Goal: Task Accomplishment & Management: Complete application form

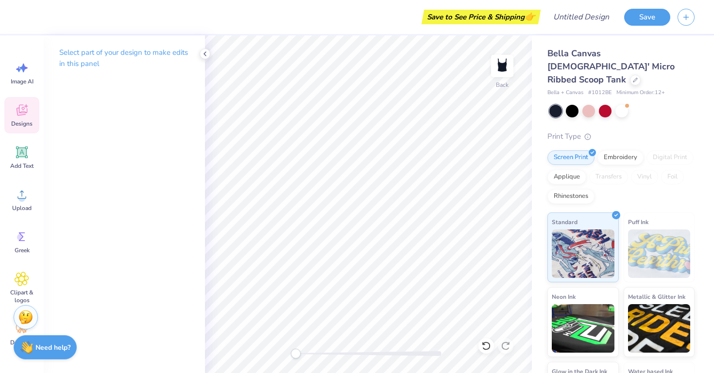
click at [20, 121] on span "Designs" at bounding box center [21, 124] width 21 height 8
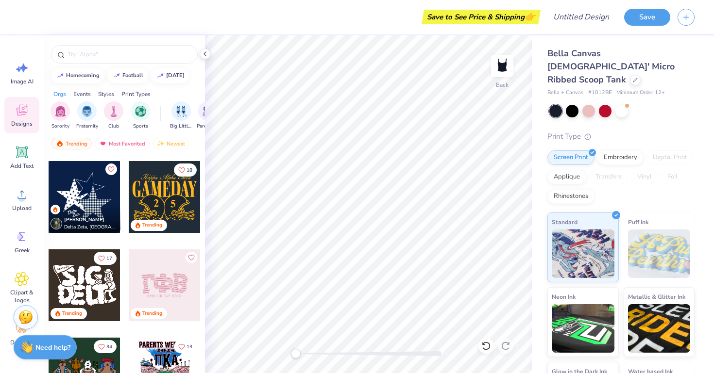
scroll to position [528, 0]
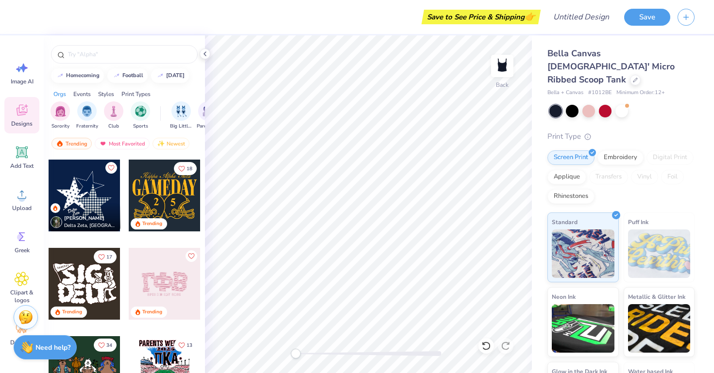
click at [94, 194] on div at bounding box center [85, 196] width 72 height 72
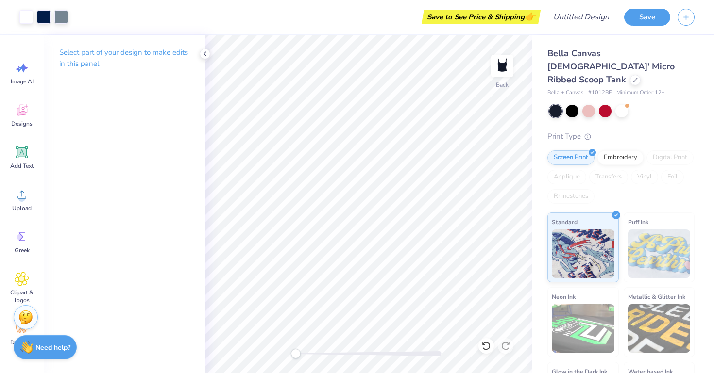
scroll to position [46, 0]
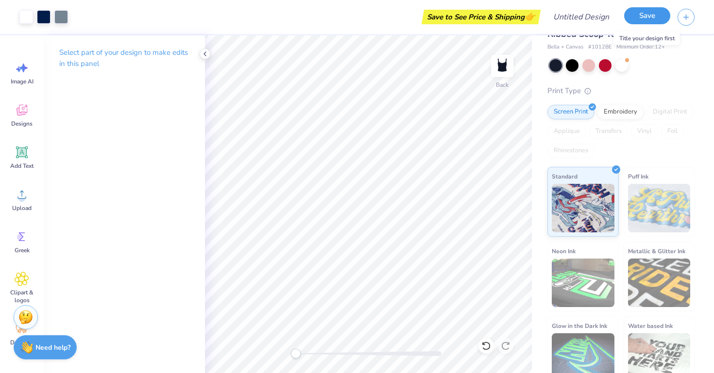
click at [652, 16] on button "Save" at bounding box center [647, 15] width 46 height 17
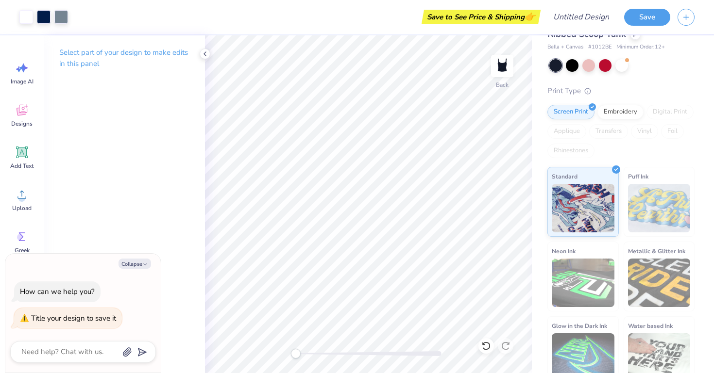
click at [666, 64] on div "Bella Canvas [DEMOGRAPHIC_DATA]' Micro Ribbed Scoop Tank Bella + Canvas # 1012B…" at bounding box center [620, 193] width 147 height 385
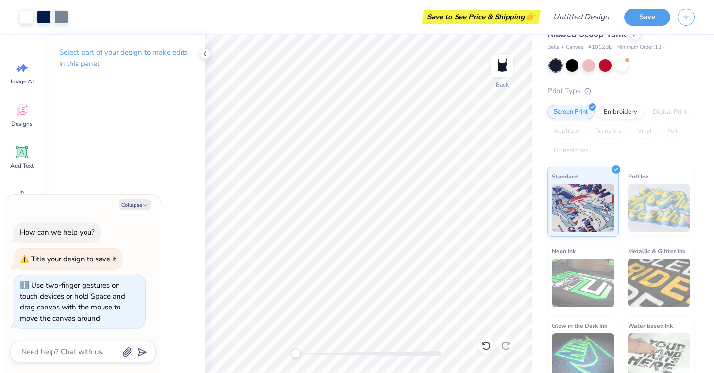
click at [269, 358] on div "Back" at bounding box center [368, 204] width 327 height 338
click at [572, 58] on div at bounding box center [572, 64] width 13 height 13
click at [556, 59] on div at bounding box center [555, 65] width 13 height 13
click at [557, 59] on div at bounding box center [555, 65] width 13 height 13
click at [574, 58] on div at bounding box center [572, 64] width 13 height 13
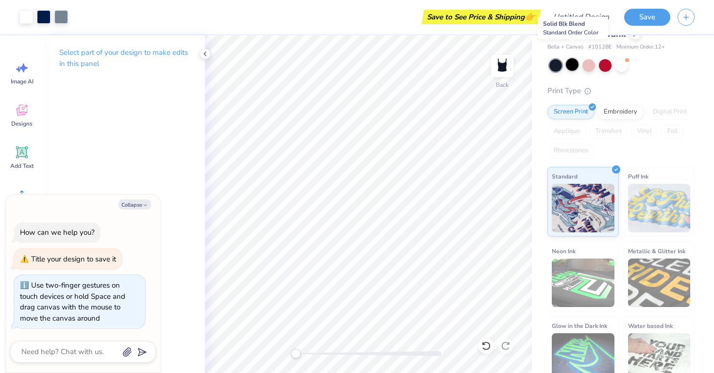
click at [573, 58] on div at bounding box center [572, 64] width 13 height 13
click at [551, 59] on div at bounding box center [555, 65] width 13 height 13
click at [573, 58] on div at bounding box center [572, 64] width 13 height 13
click at [647, 22] on button "Save" at bounding box center [647, 15] width 46 height 17
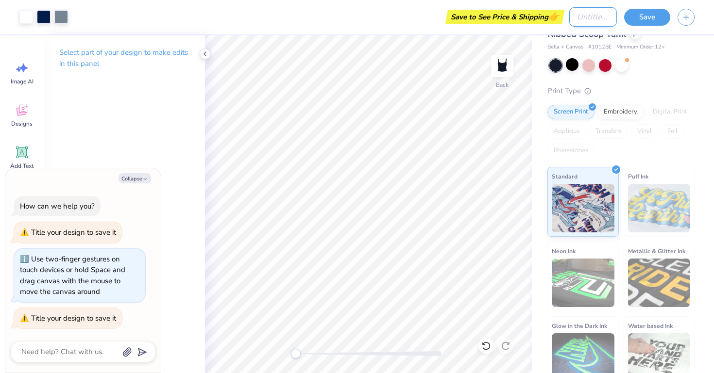
type textarea "x"
click at [588, 16] on input "Design Title" at bounding box center [593, 16] width 48 height 19
type input "d"
type textarea "x"
type input "dz"
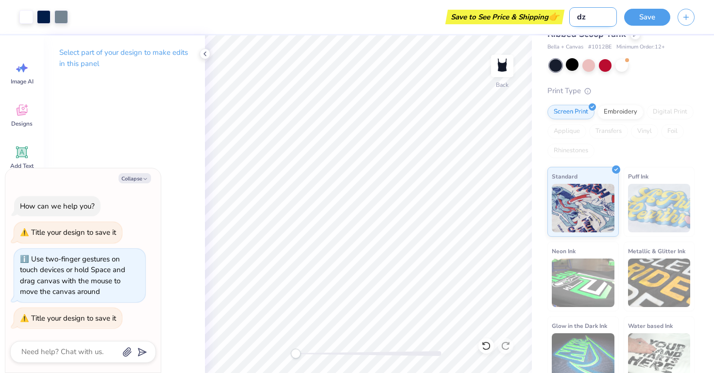
type textarea "x"
type input "dz"
type textarea "x"
type input "dz t"
type textarea "x"
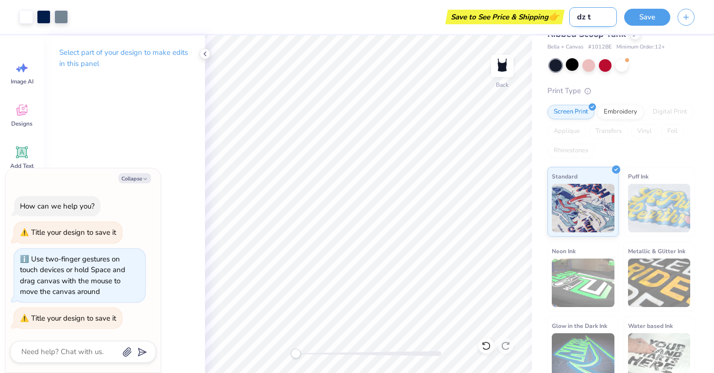
type input "dz ta"
type textarea "x"
type input "dz tan"
type textarea "x"
type input "dz tank"
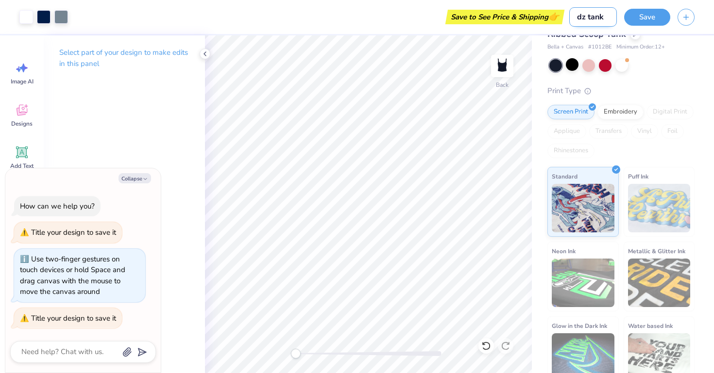
type textarea "x"
type input "dz tank"
type textarea "x"
type input "dz tank"
click at [641, 24] on button "Save" at bounding box center [647, 15] width 46 height 17
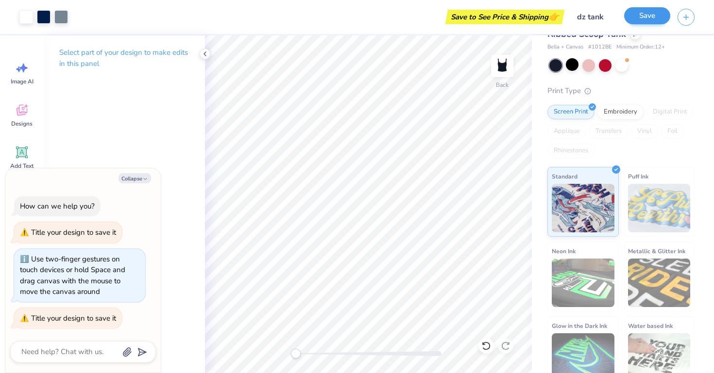
type textarea "x"
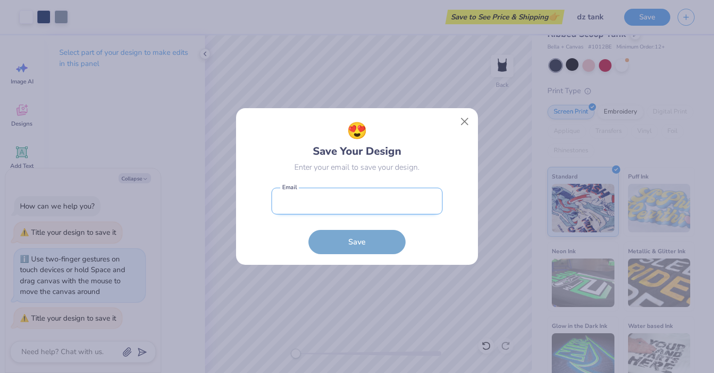
click at [386, 207] on input "email" at bounding box center [356, 201] width 171 height 27
type input "[PERSON_NAME][EMAIL_ADDRESS][DOMAIN_NAME]"
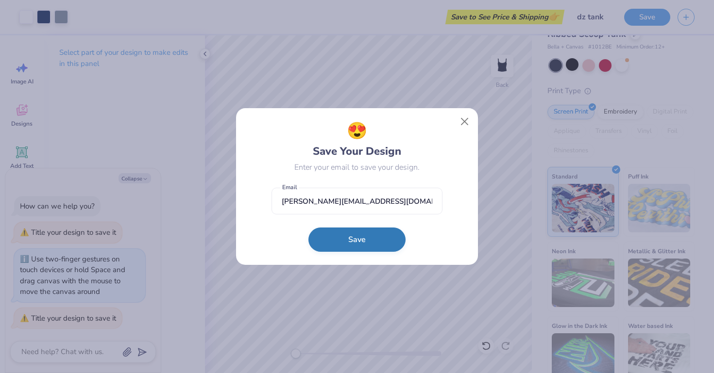
click at [368, 236] on button "Save" at bounding box center [356, 240] width 97 height 24
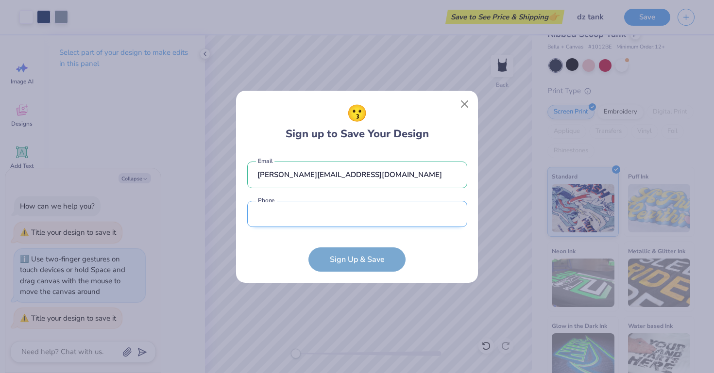
click at [369, 219] on input "tel" at bounding box center [357, 214] width 220 height 27
type input "[PHONE_NUMBER]"
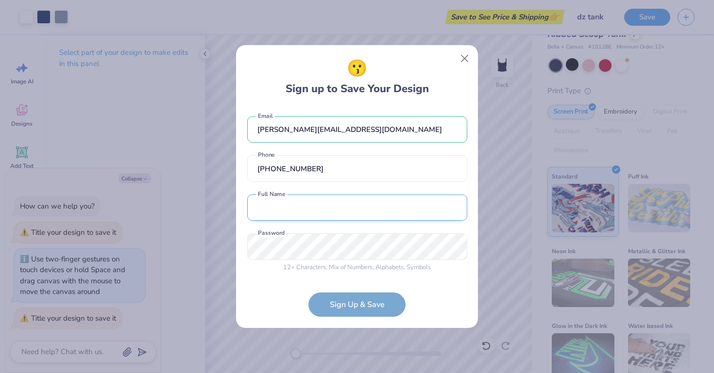
click at [358, 203] on input "text" at bounding box center [357, 208] width 220 height 27
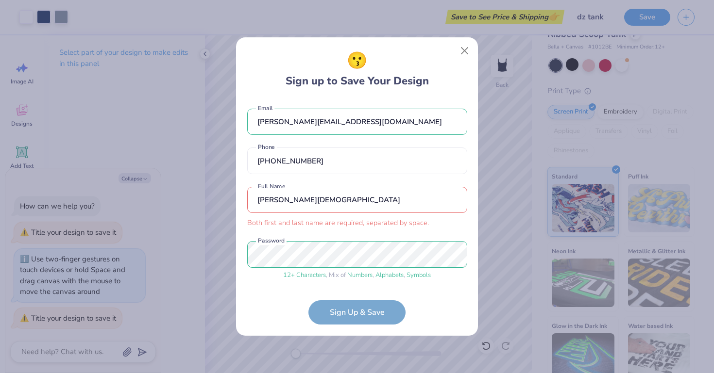
click at [370, 313] on form "[PERSON_NAME][EMAIL_ADDRESS][DOMAIN_NAME] Email [PHONE_NUMBER] Phone [PERSON_NA…" at bounding box center [357, 212] width 220 height 226
click at [257, 201] on input "[PERSON_NAME][DEMOGRAPHIC_DATA]" at bounding box center [357, 200] width 220 height 27
click at [310, 216] on div "[PERSON_NAME][DEMOGRAPHIC_DATA] Both first and last name are required, separate…" at bounding box center [357, 208] width 220 height 42
click at [303, 208] on input "[PERSON_NAME][DEMOGRAPHIC_DATA]" at bounding box center [357, 200] width 220 height 27
click at [300, 202] on input "[PERSON_NAME][DEMOGRAPHIC_DATA]" at bounding box center [357, 200] width 220 height 27
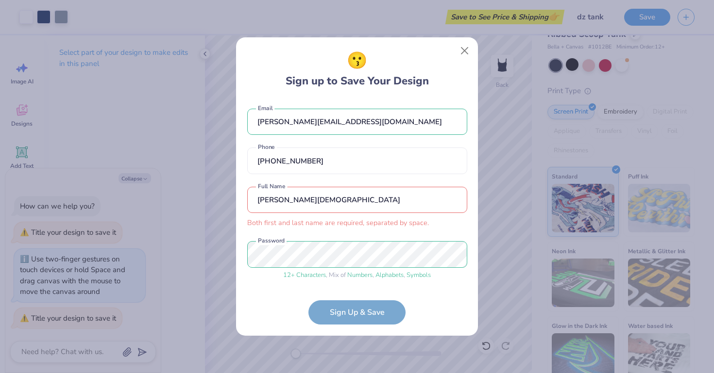
click at [300, 202] on input "[PERSON_NAME][DEMOGRAPHIC_DATA]" at bounding box center [357, 200] width 220 height 27
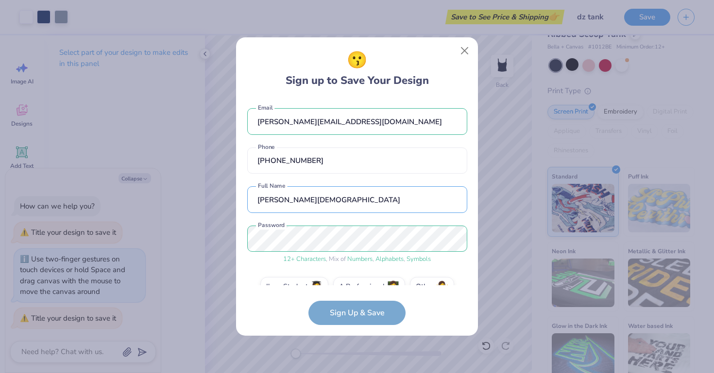
scroll to position [21, 0]
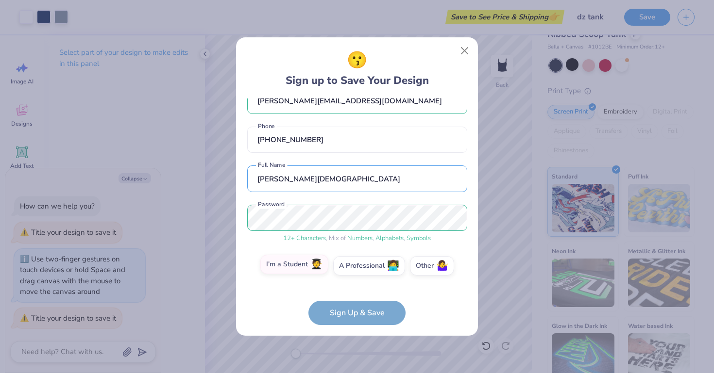
type input "[PERSON_NAME][DEMOGRAPHIC_DATA]"
click at [315, 260] on span "🧑‍🎓" at bounding box center [316, 264] width 12 height 11
click at [354, 286] on input "I'm a Student 🧑‍🎓" at bounding box center [357, 289] width 6 height 6
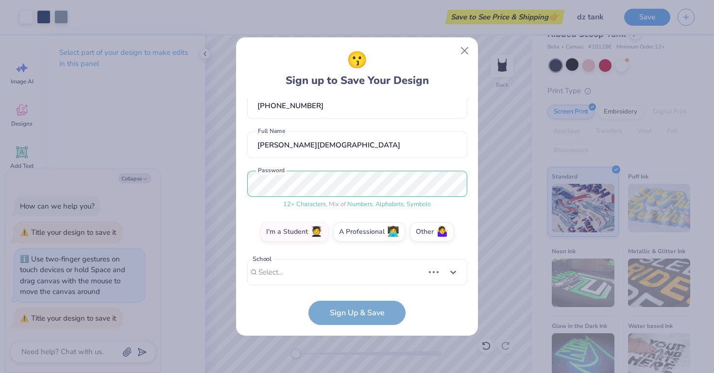
scroll to position [205, 0]
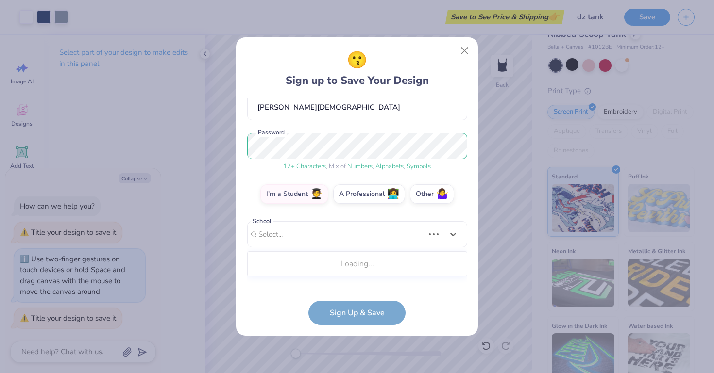
click at [351, 274] on div "Use Up and Down to choose options, press Enter to select the currently focused …" at bounding box center [357, 249] width 220 height 56
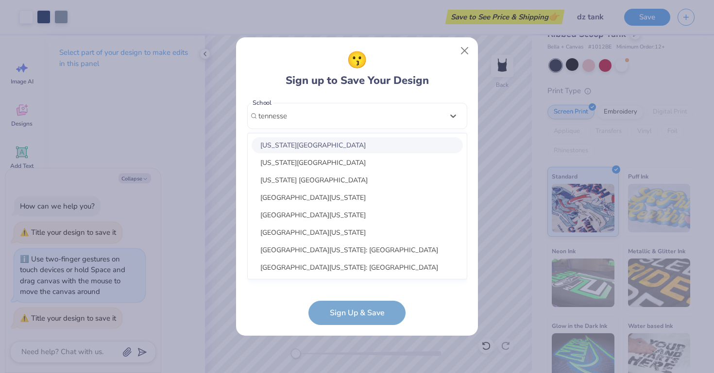
scroll to position [7, 0]
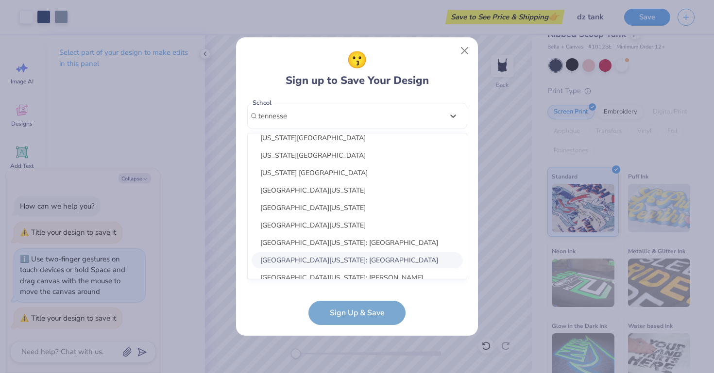
click at [343, 259] on div "[GEOGRAPHIC_DATA][US_STATE]: [GEOGRAPHIC_DATA]" at bounding box center [357, 261] width 211 height 16
type input "tennesse"
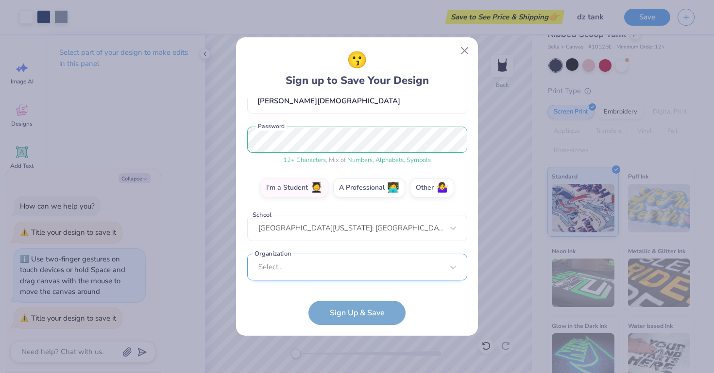
click at [347, 264] on div "Select..." at bounding box center [357, 267] width 220 height 27
click at [418, 324] on form "[PERSON_NAME][EMAIL_ADDRESS][DOMAIN_NAME] Email [PHONE_NUMBER] Phone [PERSON_NA…" at bounding box center [357, 212] width 220 height 227
click at [383, 318] on form "[PERSON_NAME][EMAIL_ADDRESS][DOMAIN_NAME] Email [PHONE_NUMBER] Phone [PERSON_NA…" at bounding box center [357, 212] width 220 height 227
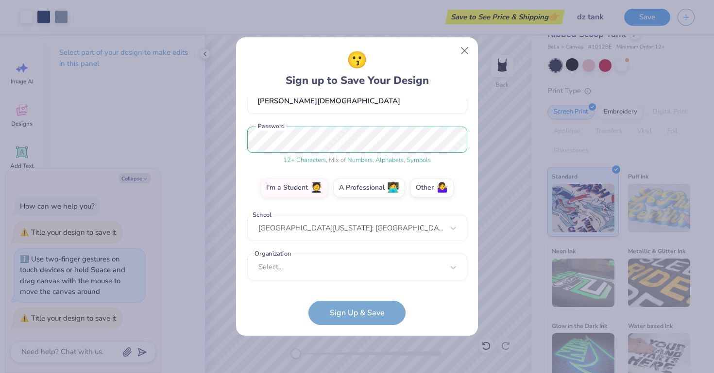
click at [376, 311] on form "[PERSON_NAME][EMAIL_ADDRESS][DOMAIN_NAME] Email [PHONE_NUMBER] Phone [PERSON_NA…" at bounding box center [357, 212] width 220 height 227
click at [430, 271] on div "option focused, 8 of 15. 15 results available. Use Up and Down to choose option…" at bounding box center [357, 342] width 220 height 177
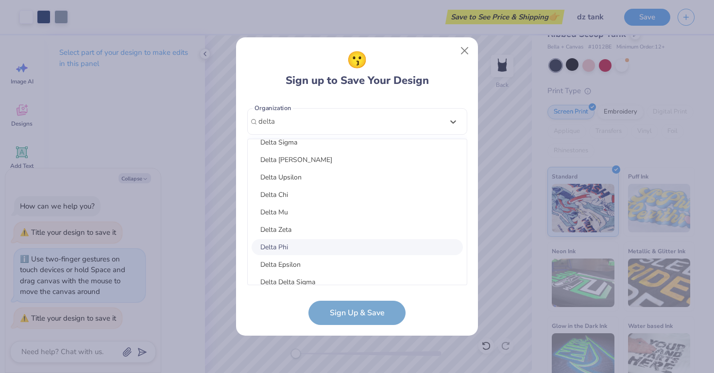
scroll to position [133, 0]
click at [299, 226] on div "Delta Zeta" at bounding box center [357, 228] width 211 height 16
type input "delta"
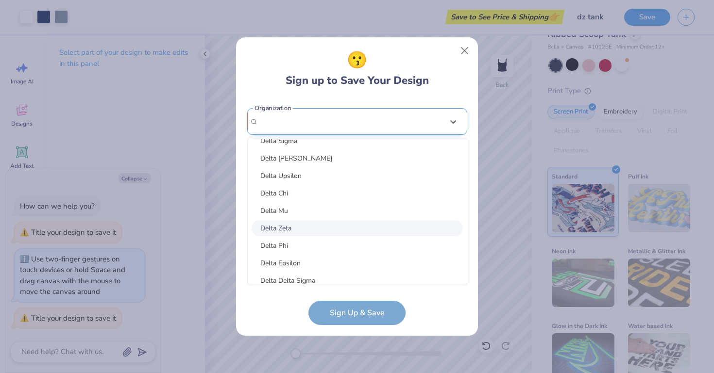
scroll to position [138, 0]
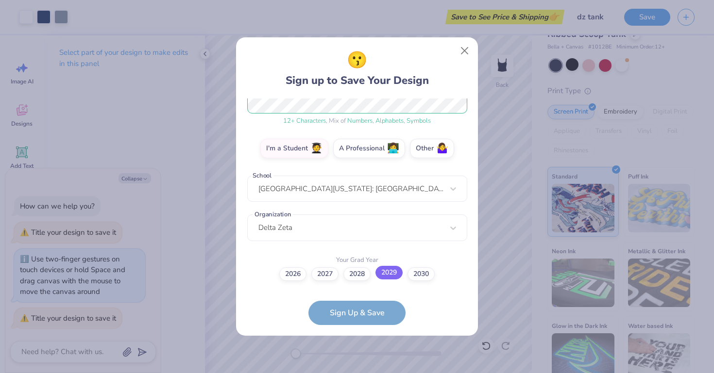
click at [394, 271] on label "2029" at bounding box center [388, 273] width 27 height 14
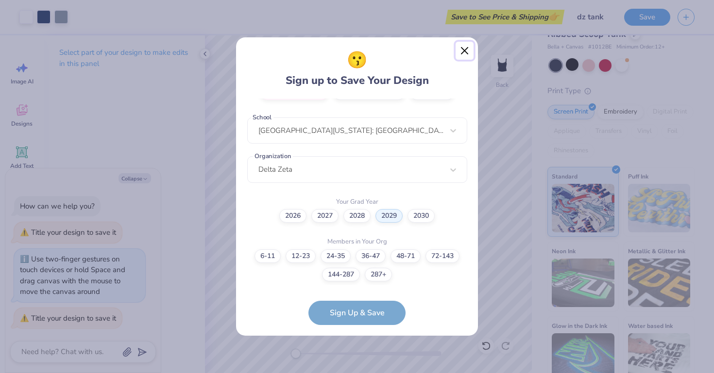
click at [466, 50] on button "Close" at bounding box center [464, 51] width 18 height 18
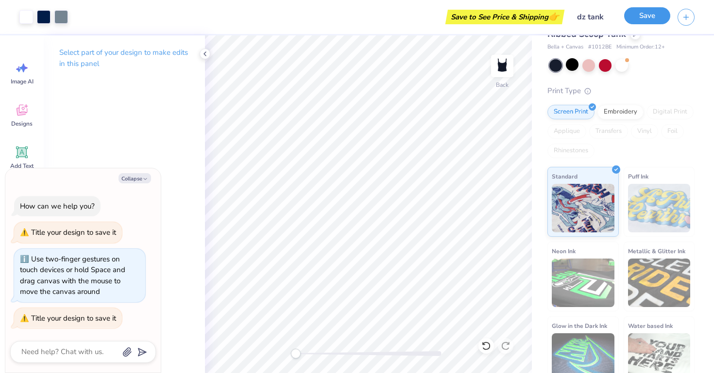
click at [653, 17] on button "Save" at bounding box center [647, 15] width 46 height 17
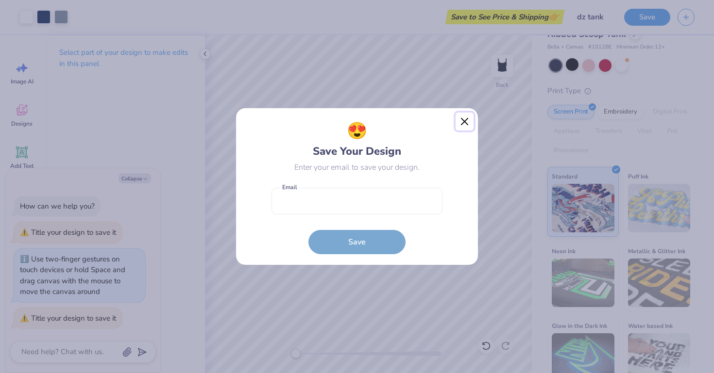
click at [461, 122] on button "Close" at bounding box center [464, 122] width 18 height 18
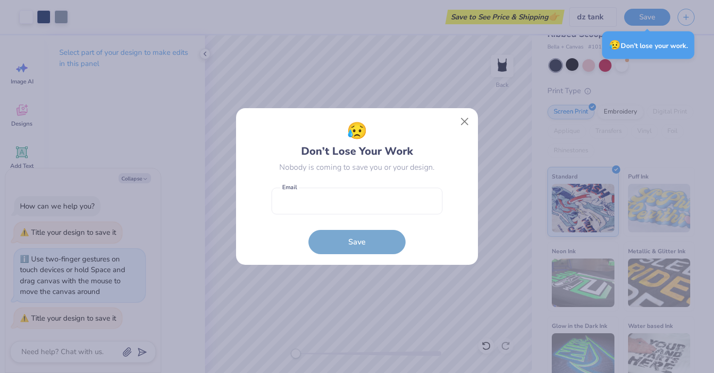
type textarea "x"
